Goal: Task Accomplishment & Management: Manage account settings

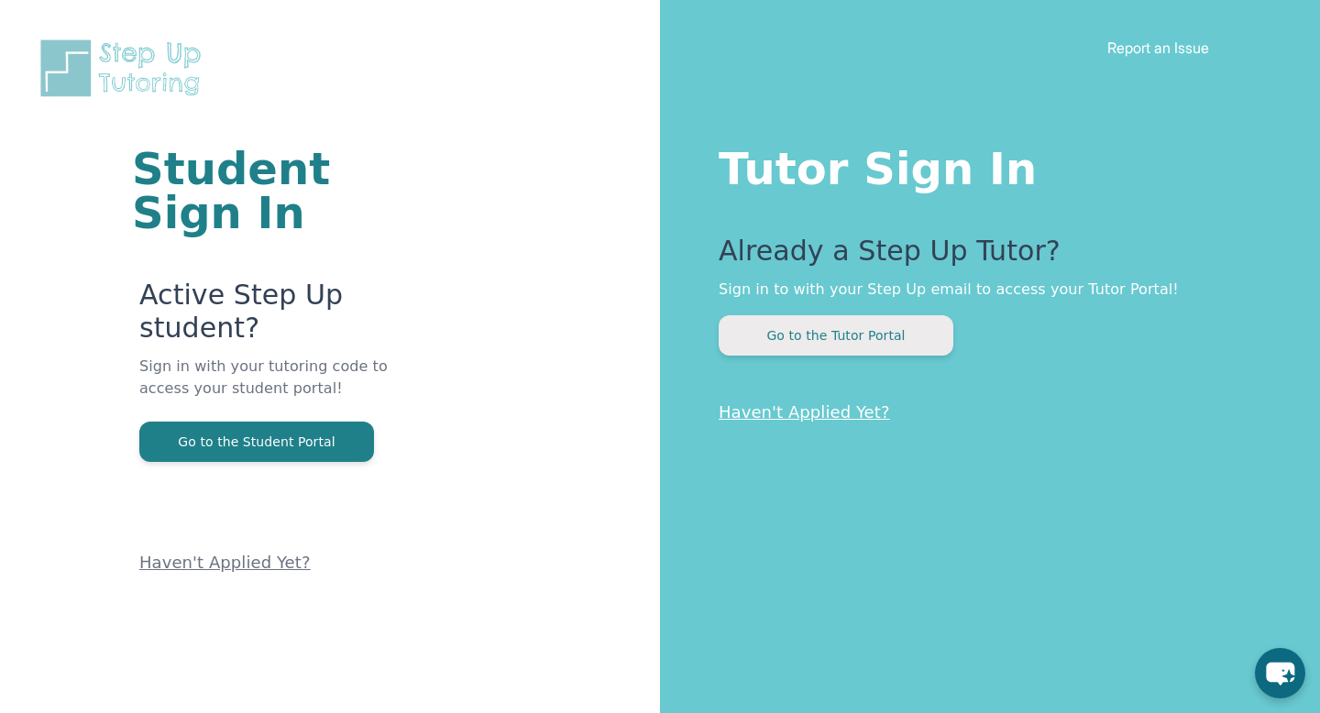
click at [906, 326] on button "Go to the Tutor Portal" at bounding box center [836, 335] width 235 height 40
click at [827, 333] on button "Go to the Tutor Portal" at bounding box center [836, 335] width 235 height 40
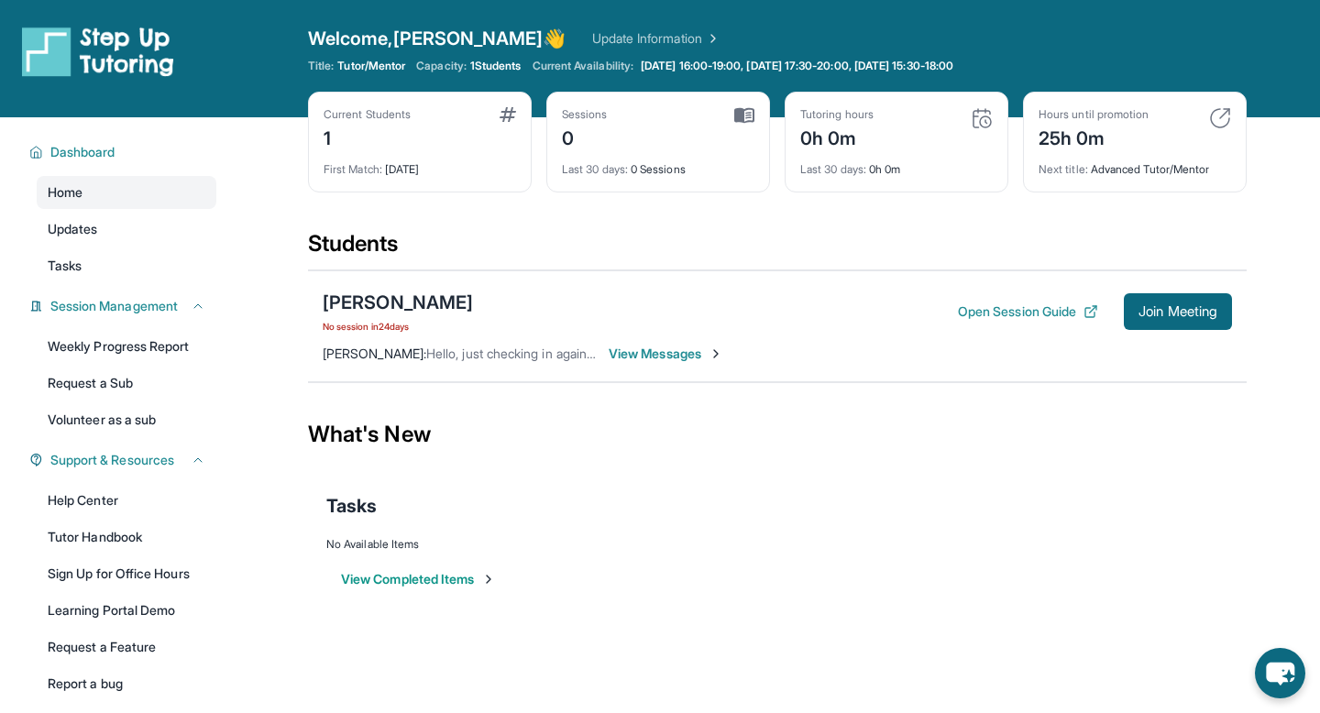
click at [382, 166] on span "First Match :" at bounding box center [353, 169] width 59 height 14
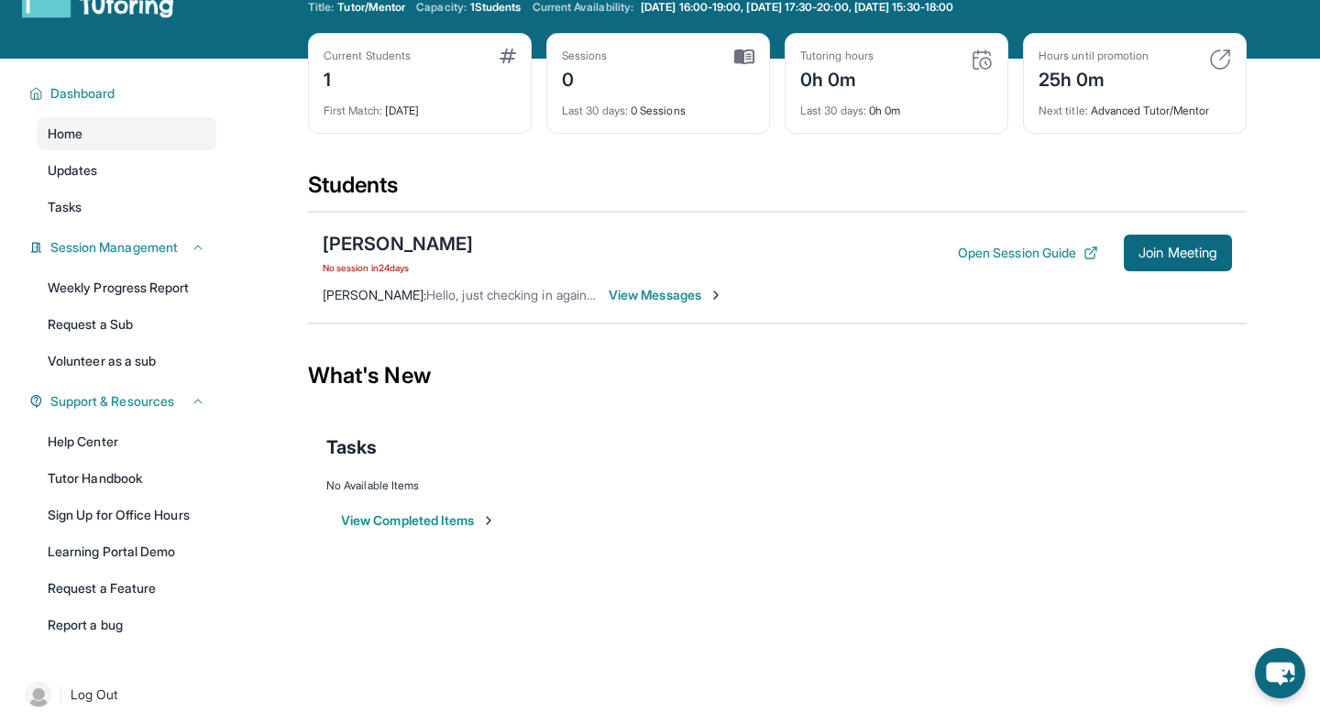
scroll to position [55, 0]
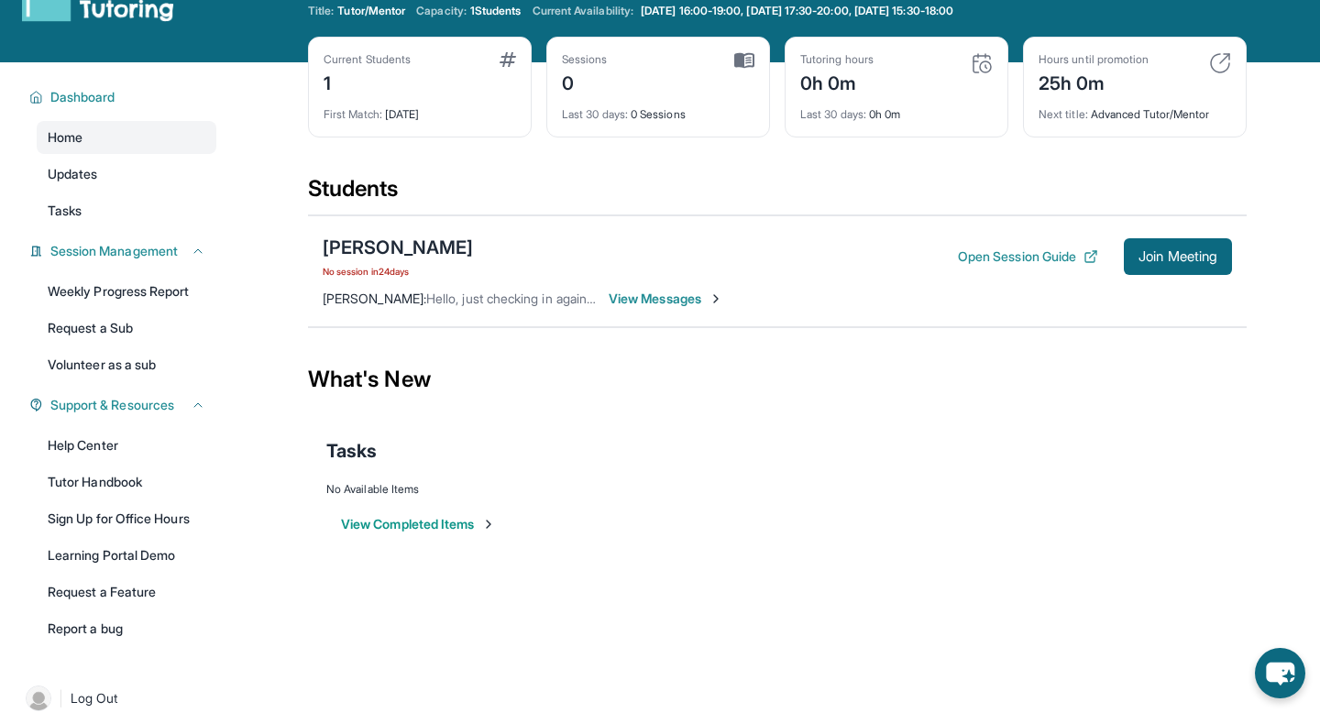
click at [491, 12] on span "1 Students" at bounding box center [495, 11] width 51 height 15
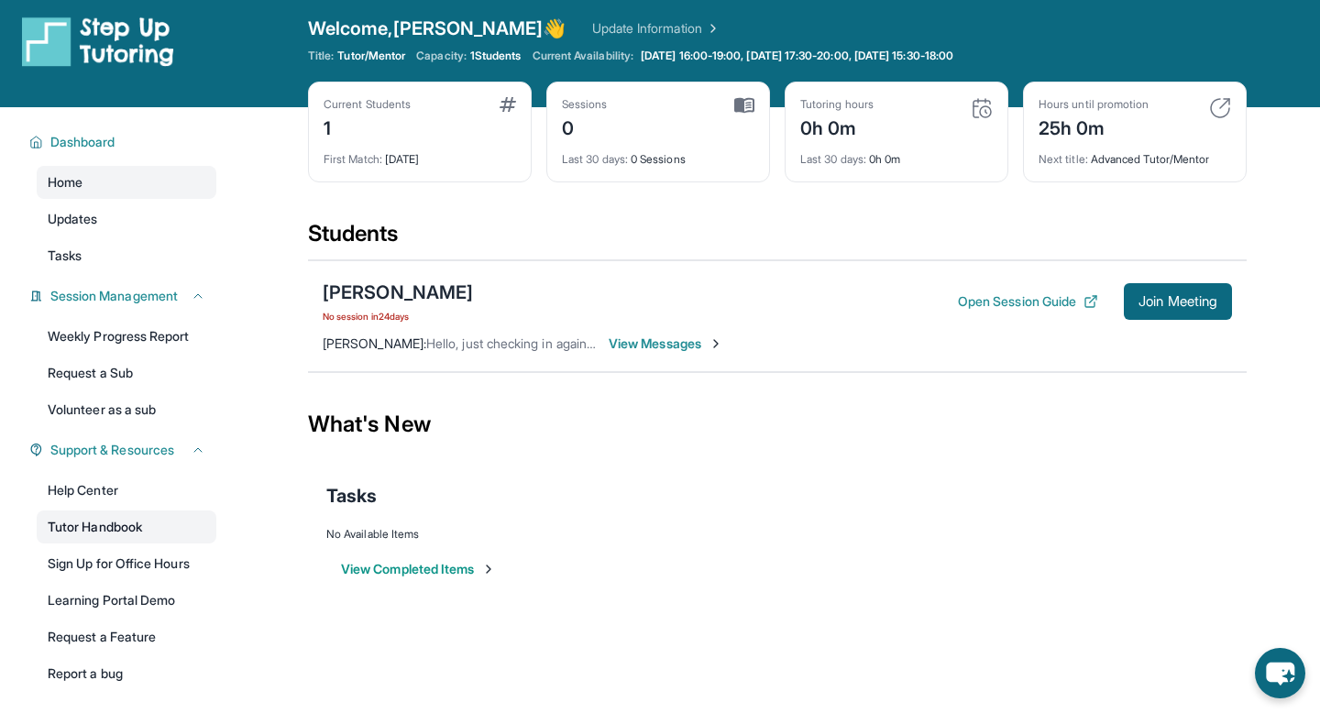
scroll to position [0, 0]
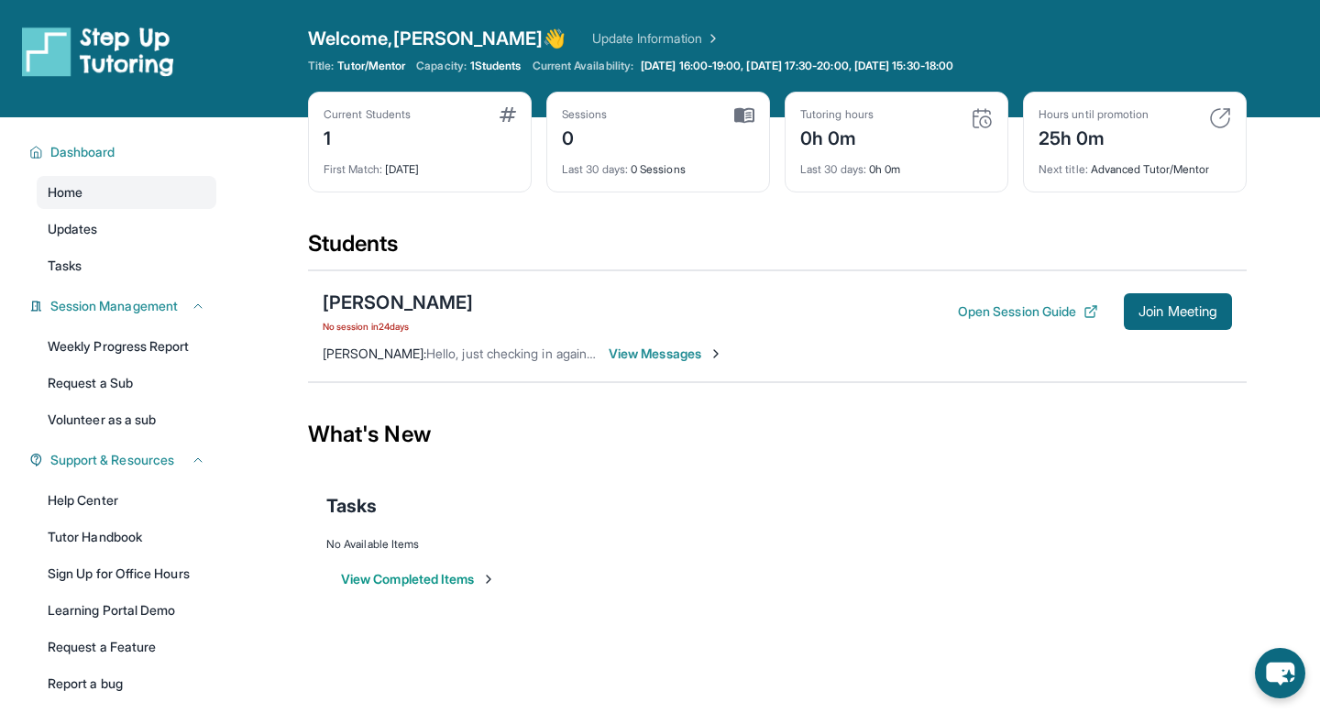
click at [592, 32] on link "Update Information" at bounding box center [656, 38] width 128 height 18
